Goal: Task Accomplishment & Management: Manage account settings

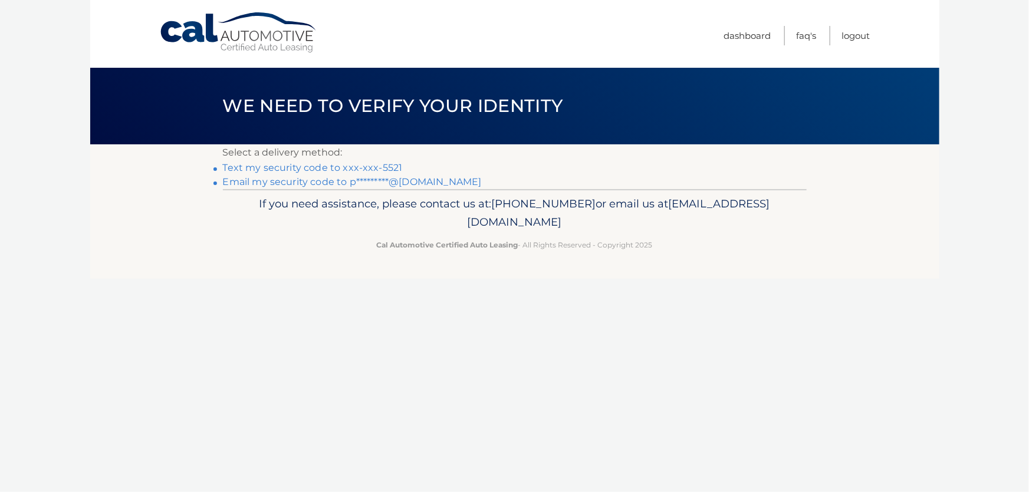
click at [392, 167] on link "Text my security code to xxx-xxx-5521" at bounding box center [313, 167] width 180 height 11
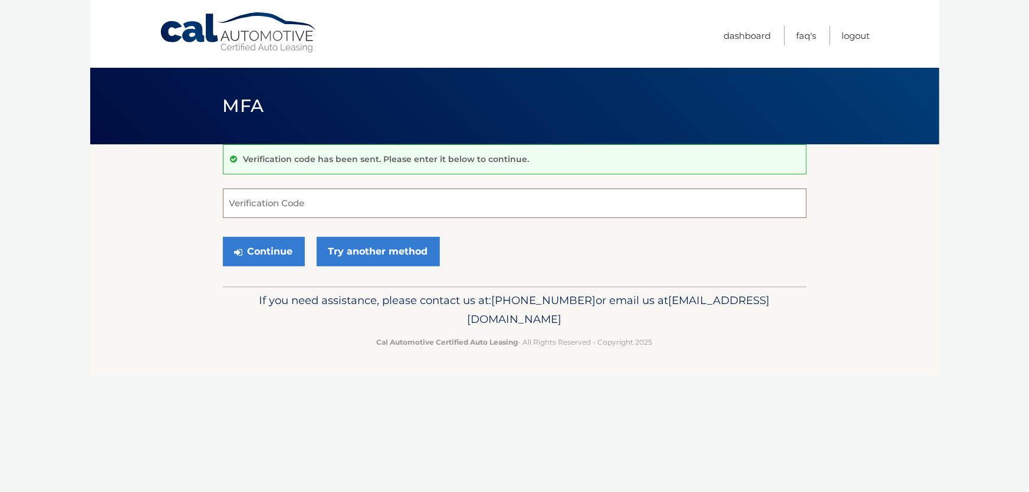
click at [454, 201] on input "Verification Code" at bounding box center [515, 203] width 584 height 29
type input "670560"
click at [269, 251] on button "Continue" at bounding box center [264, 251] width 82 height 29
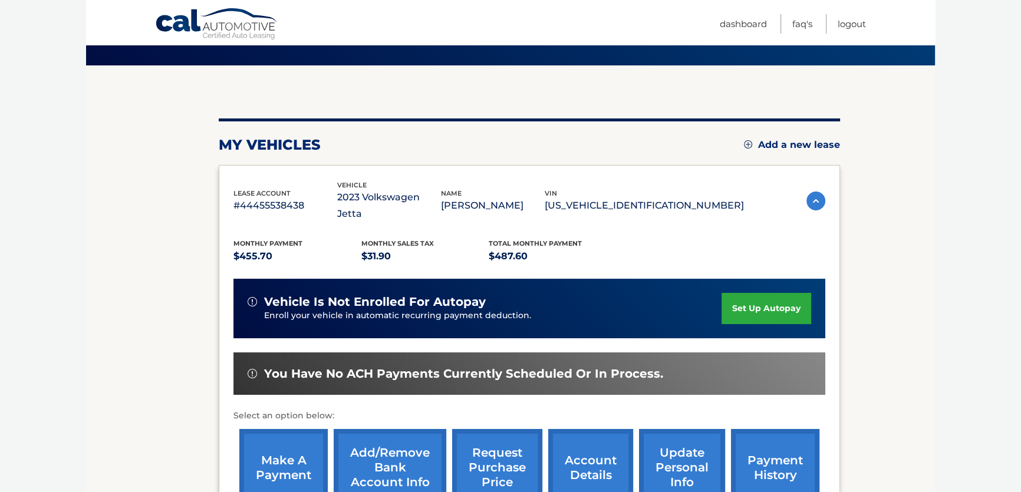
scroll to position [160, 0]
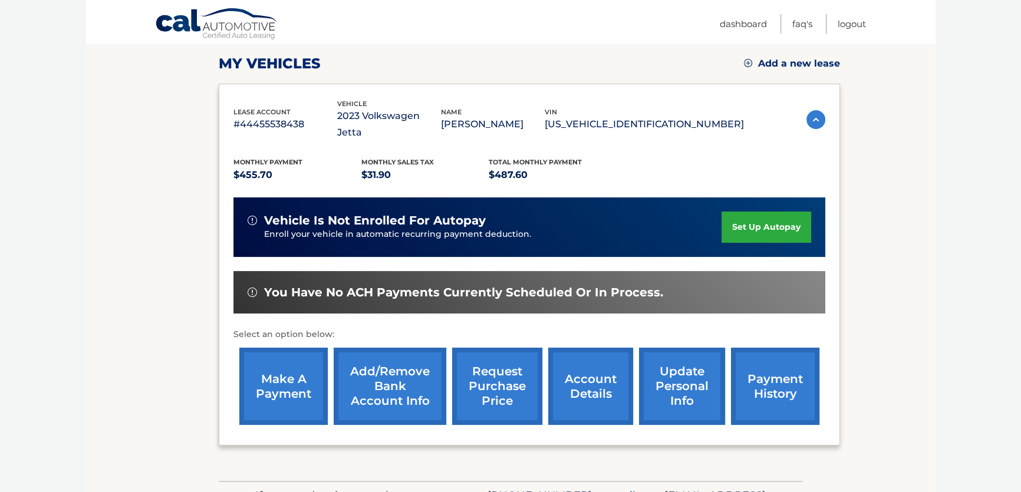
click at [273, 372] on link "make a payment" at bounding box center [283, 386] width 88 height 77
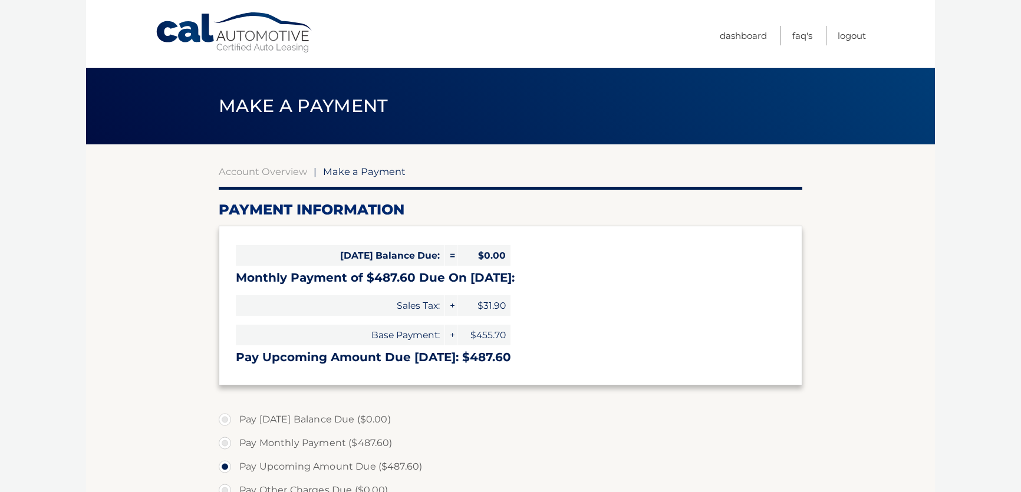
select select "MzU3YjUxOGEtM2ExMC00ZGZjLTg3MGItZDFkMjEyZTVkNjcw"
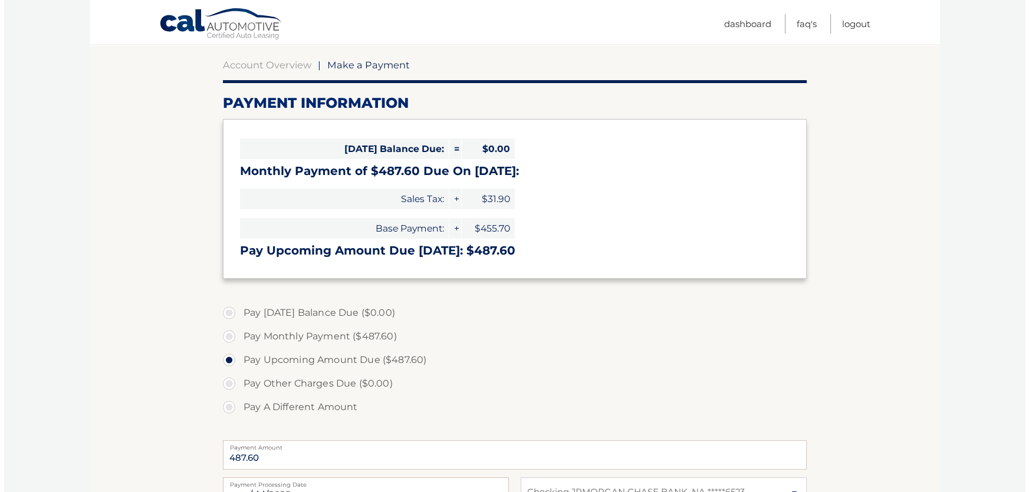
scroll to position [268, 0]
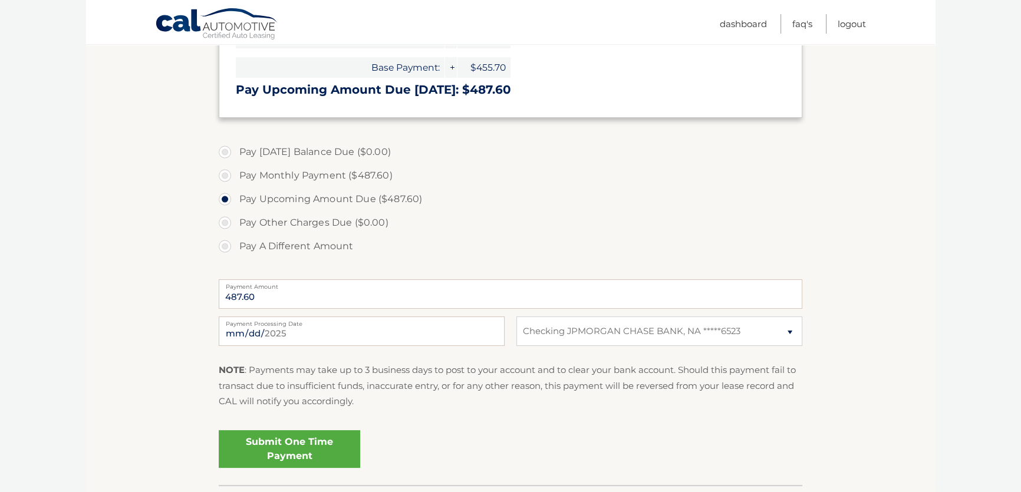
click at [339, 458] on link "Submit One Time Payment" at bounding box center [290, 450] width 142 height 38
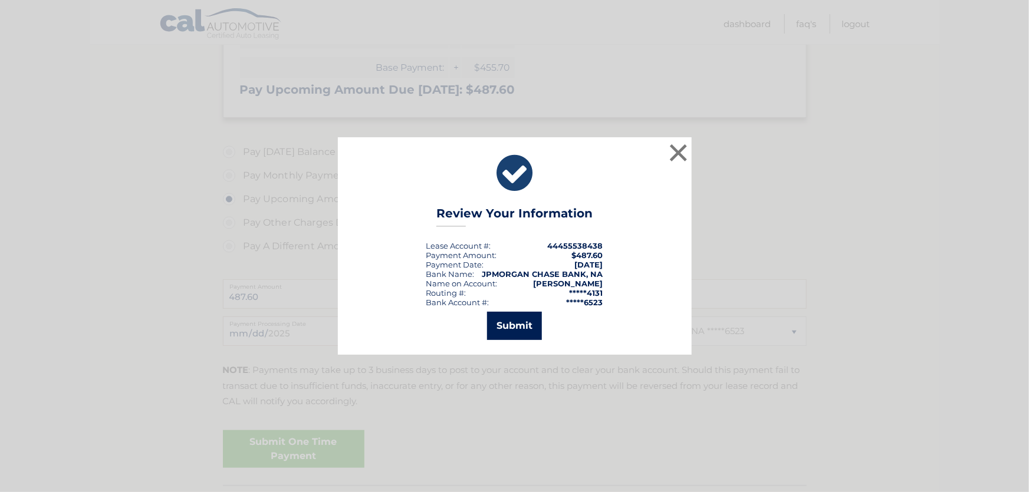
click at [520, 327] on button "Submit" at bounding box center [514, 326] width 55 height 28
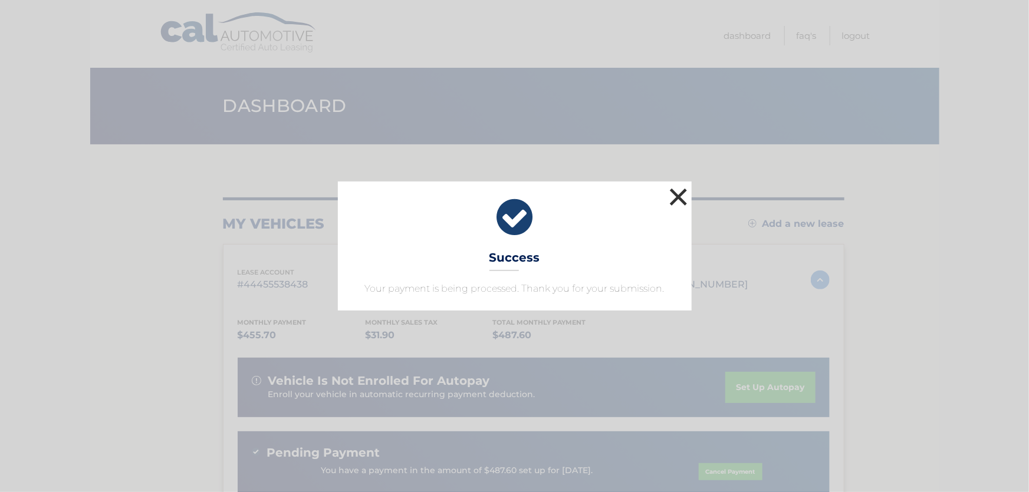
click at [672, 199] on button "×" at bounding box center [679, 197] width 24 height 24
